Goal: Complete application form

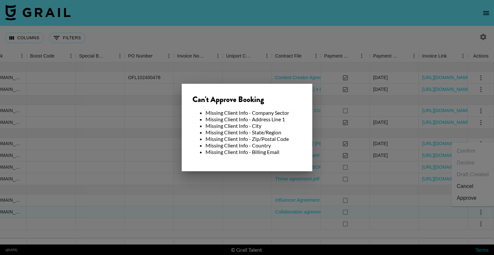
click at [233, 211] on div at bounding box center [247, 127] width 494 height 255
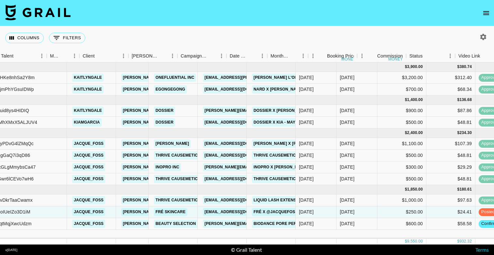
scroll to position [0, 48]
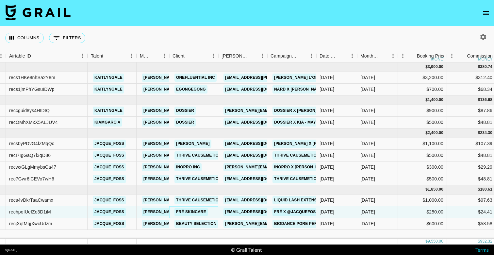
click at [182, 214] on link "FRÉ Skincare" at bounding box center [190, 212] width 33 height 8
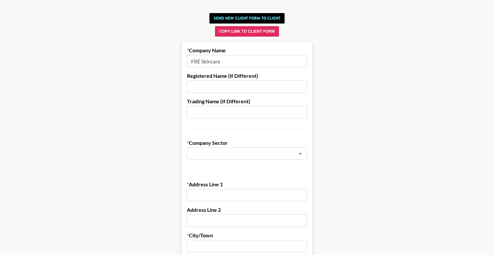
scroll to position [26, 0]
drag, startPoint x: 231, startPoint y: 61, endPoint x: 163, endPoint y: 40, distance: 71.2
paste input "E SKINCARE LTD"
type input "FRE SKINCARE LTD"
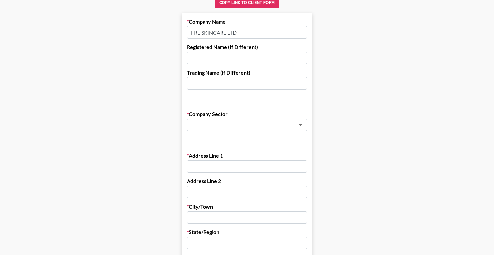
scroll to position [62, 0]
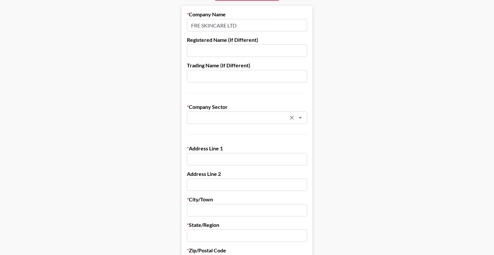
click at [223, 111] on div "​" at bounding box center [247, 117] width 120 height 12
click at [222, 131] on li "Cosmetics, Make-Up & Beauty" at bounding box center [247, 131] width 120 height 10
type input "Cosmetics, Make-Up & Beauty"
click at [216, 160] on input "text" at bounding box center [247, 159] width 120 height 12
paste input "4 [PERSON_NAME], [GEOGRAPHIC_DATA], [GEOGRAPHIC_DATA]."
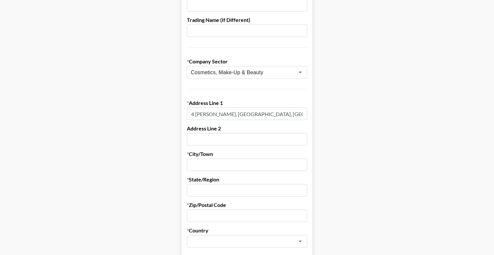
scroll to position [108, 0]
drag, startPoint x: 234, startPoint y: 113, endPoint x: 252, endPoint y: 113, distance: 18.0
click at [252, 113] on input "4 [PERSON_NAME], [GEOGRAPHIC_DATA], [GEOGRAPHIC_DATA]." at bounding box center [247, 113] width 120 height 12
type input "4 [PERSON_NAME], [GEOGRAPHIC_DATA], [GEOGRAPHIC_DATA]."
click at [250, 161] on input "text" at bounding box center [247, 164] width 120 height 12
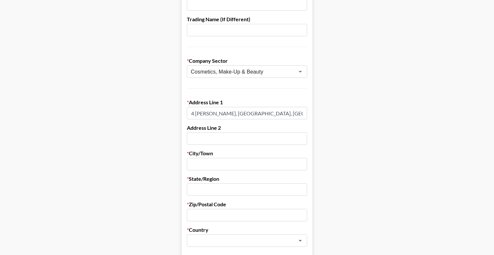
paste input "[GEOGRAPHIC_DATA]"
type input "[GEOGRAPHIC_DATA]"
drag, startPoint x: 236, startPoint y: 114, endPoint x: 254, endPoint y: 114, distance: 18.3
click at [254, 114] on input "4 [PERSON_NAME], [GEOGRAPHIC_DATA], [GEOGRAPHIC_DATA]." at bounding box center [247, 113] width 120 height 12
drag, startPoint x: 235, startPoint y: 113, endPoint x: 263, endPoint y: 114, distance: 27.8
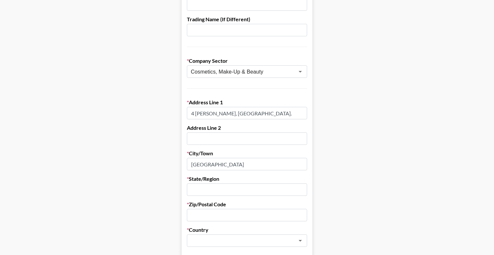
click at [263, 114] on input "4 [PERSON_NAME], [GEOGRAPHIC_DATA]." at bounding box center [247, 113] width 120 height 12
type input "4 [PERSON_NAME], [GEOGRAPHIC_DATA]."
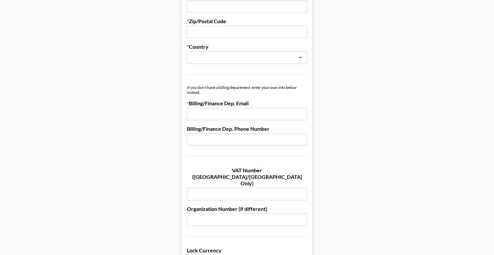
scroll to position [290, 0]
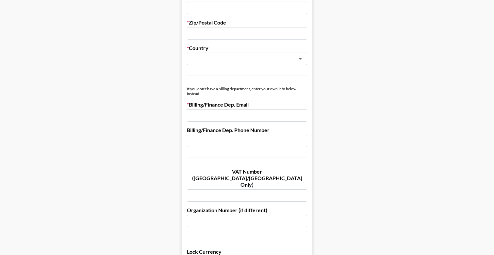
click at [233, 189] on input "text" at bounding box center [247, 195] width 120 height 12
paste input "515311470."
type input "515311470"
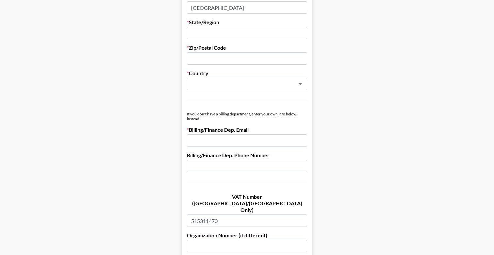
scroll to position [241, 0]
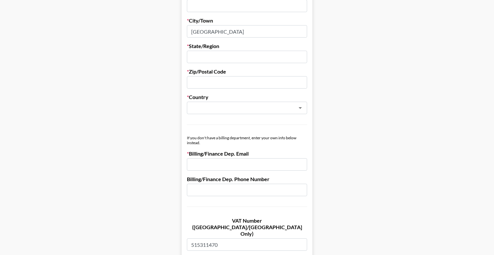
click at [226, 163] on input "email" at bounding box center [247, 164] width 120 height 12
paste input "[EMAIL_ADDRESS][DOMAIN_NAME]"
type input "[EMAIL_ADDRESS][DOMAIN_NAME]"
click at [150, 171] on main "Send New Client Form to Client Copy Link to Client Form Company Name FRE SKINCA…" at bounding box center [246, 132] width 483 height 673
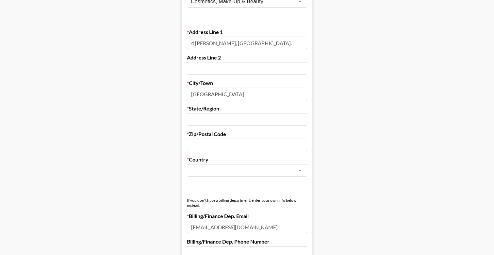
scroll to position [177, 0]
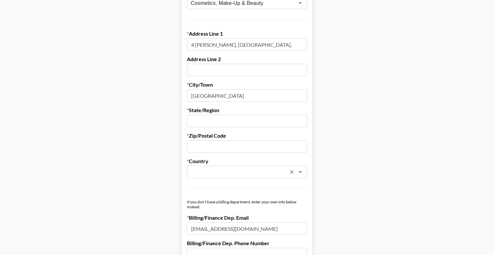
click at [289, 178] on div "​" at bounding box center [247, 172] width 120 height 12
click at [255, 188] on li "Israel" at bounding box center [247, 186] width 120 height 10
type input "Israel"
drag, startPoint x: 234, startPoint y: 45, endPoint x: 273, endPoint y: 45, distance: 38.2
click at [267, 45] on input "4 [PERSON_NAME], [GEOGRAPHIC_DATA]." at bounding box center [247, 44] width 120 height 12
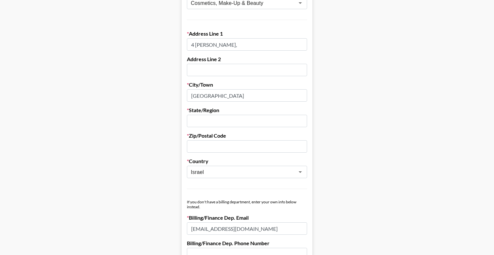
type input "4 [PERSON_NAME],"
click at [156, 104] on main "Send New Client Form to Client Copy Link to Client Form Company Name FRE SKINCA…" at bounding box center [246, 196] width 483 height 673
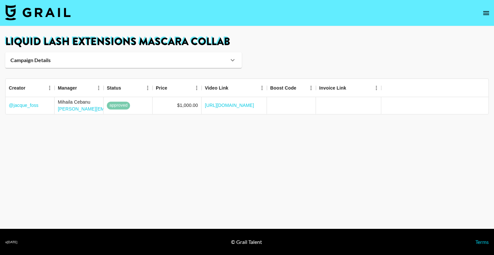
click at [71, 12] on nav at bounding box center [247, 13] width 494 height 26
